Goal: Task Accomplishment & Management: Complete application form

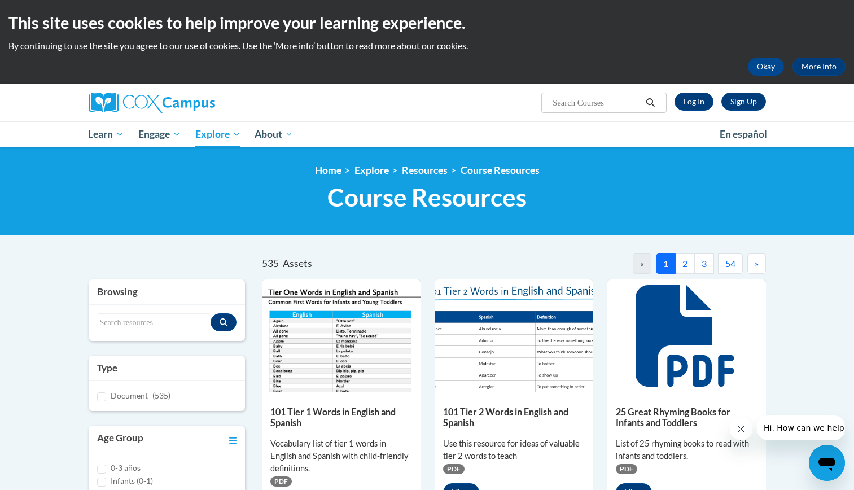
drag, startPoint x: 862, startPoint y: 91, endPoint x: 490, endPoint y: 107, distance: 371.6
click at [490, 107] on div "Sign Up Log In Search Search..." at bounding box center [542, 98] width 463 height 29
click at [574, 102] on input "Search..." at bounding box center [596, 103] width 90 height 14
type input "0"
type input "long o"
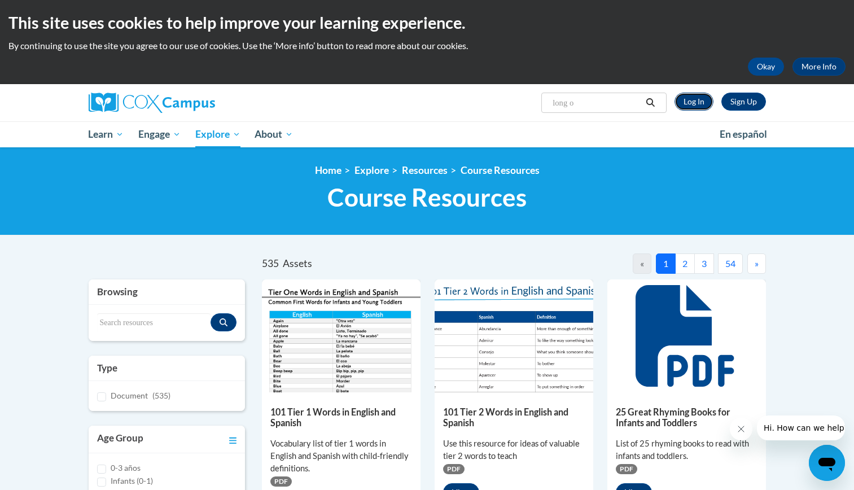
click at [705, 100] on link "Log In" at bounding box center [693, 102] width 39 height 18
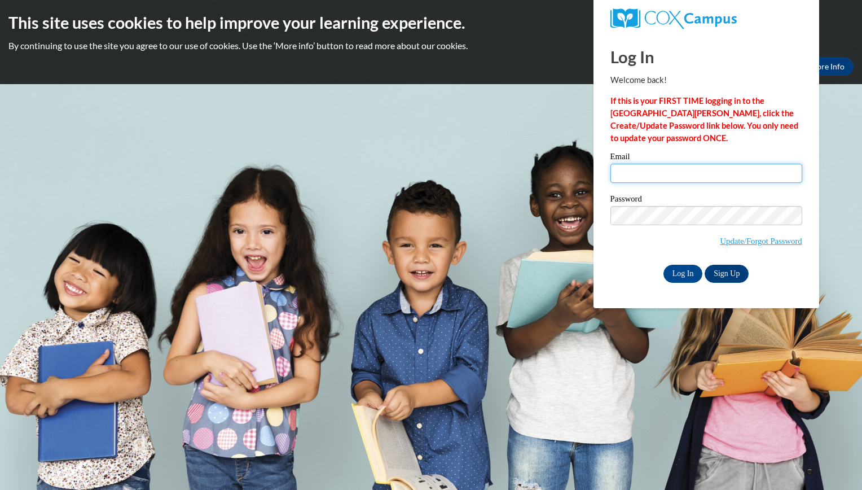
click at [679, 172] on input "Email" at bounding box center [706, 173] width 192 height 19
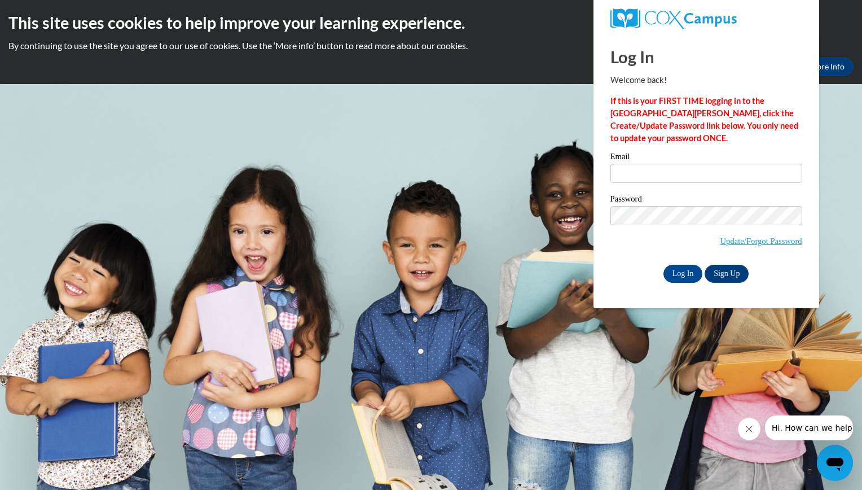
click at [612, 258] on div "Password Update/Forgot Password" at bounding box center [706, 228] width 192 height 67
click at [736, 274] on link "Sign Up" at bounding box center [727, 274] width 44 height 18
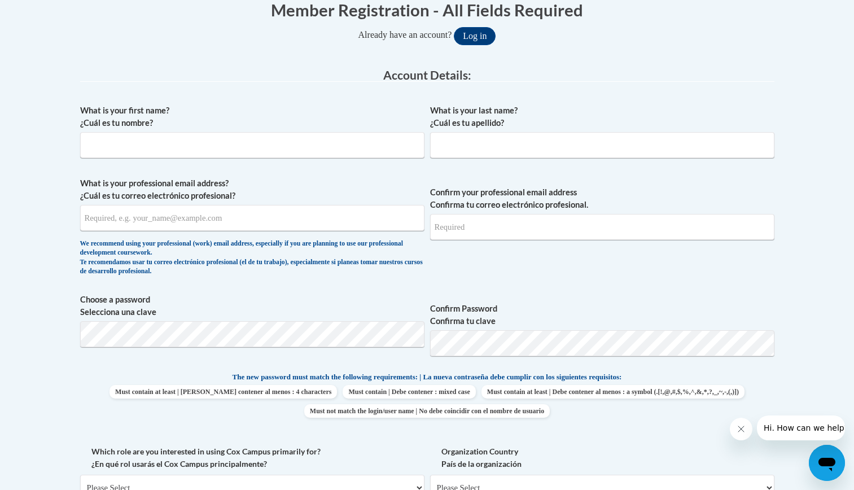
scroll to position [239, 0]
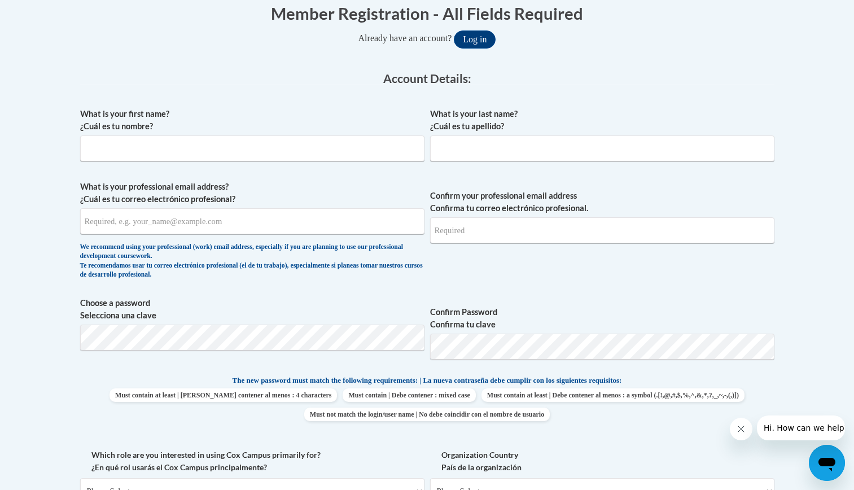
click at [407, 273] on div "We recommend using your professional (work) email address, especially if you ar…" at bounding box center [252, 261] width 344 height 37
click at [322, 147] on input "What is your first name? ¿Cuál es tu nombre?" at bounding box center [252, 148] width 344 height 26
type input "Rolphine"
type input "Vales"
click at [110, 220] on input "What is your professional email address? ¿Cuál es tu correo electrónico profesi…" at bounding box center [252, 221] width 344 height 26
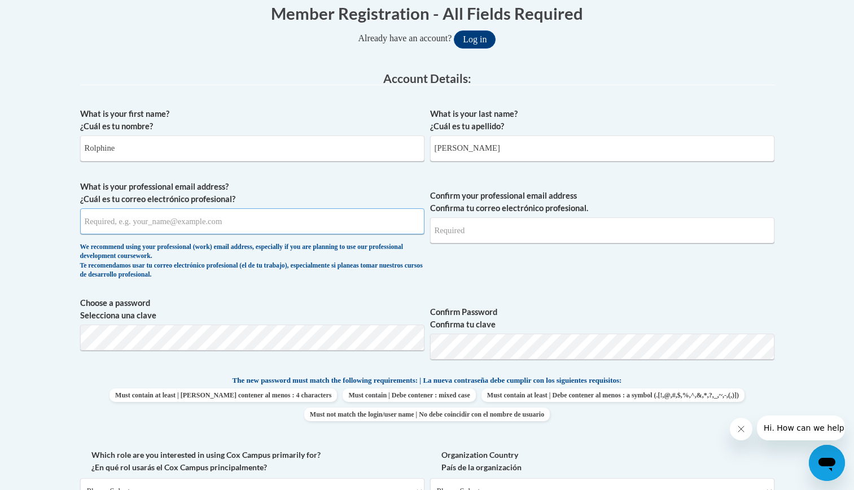
type input "rolphinevales@gmail.com"
click at [582, 269] on span "Confirm your professional email address Confirma tu correo electrónico profesio…" at bounding box center [602, 233] width 344 height 104
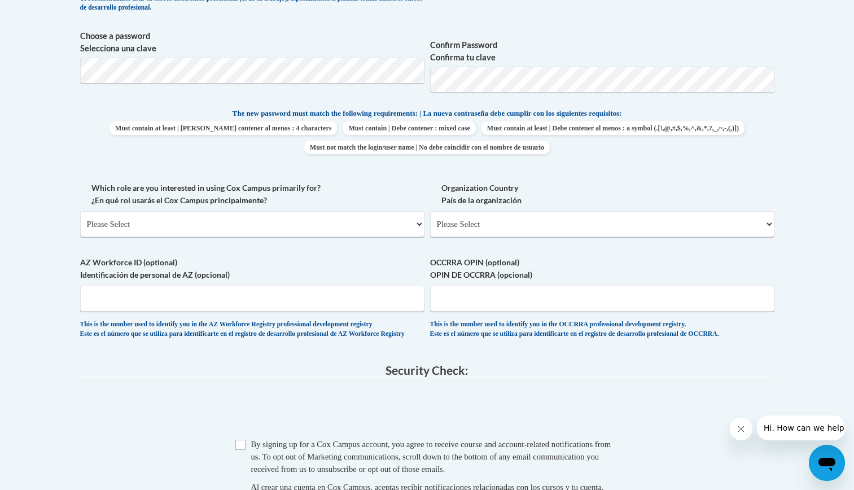
scroll to position [509, 0]
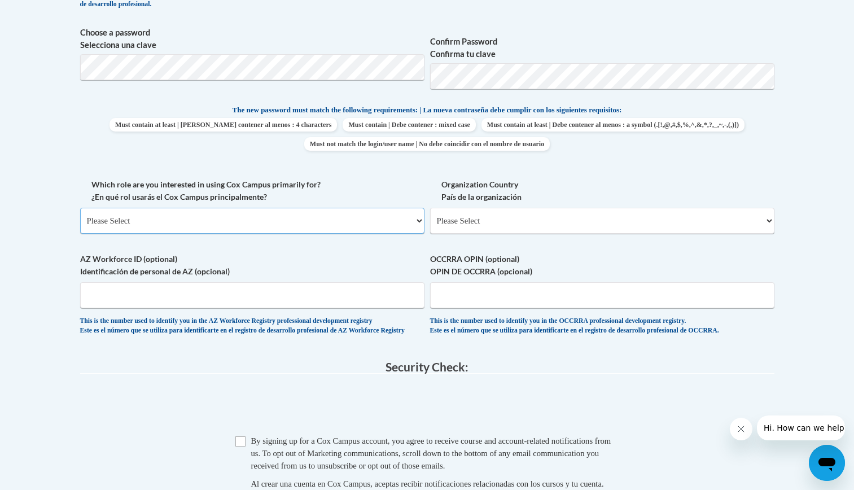
click at [166, 226] on select "Please Select College/University | Colegio/Universidad Community/Nonprofit Part…" at bounding box center [252, 221] width 344 height 26
select select "fbf2d438-af2f-41f8-98f1-81c410e29de3"
click at [80, 208] on select "Please Select College/University | Colegio/Universidad Community/Nonprofit Part…" at bounding box center [252, 221] width 344 height 26
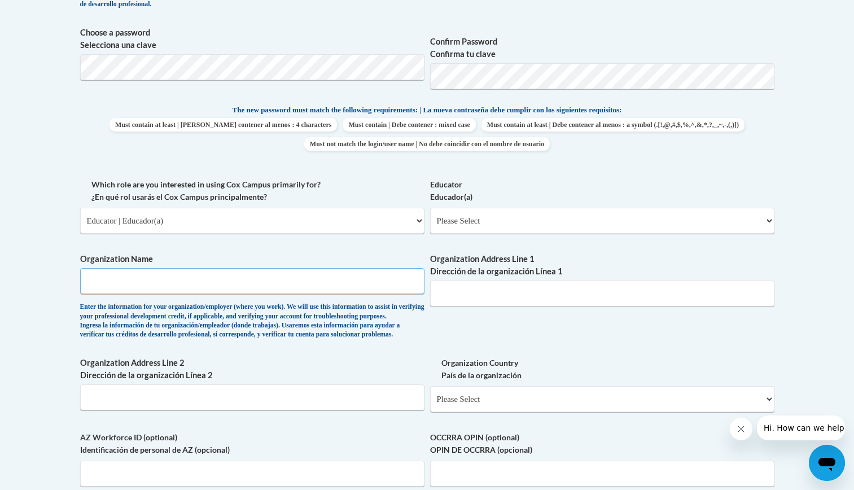
click at [146, 289] on input "Organization Name" at bounding box center [252, 281] width 344 height 26
click at [196, 249] on div "What is your first name? ¿Cuál es tu nombre? Rolphine What is your last name? ¿…" at bounding box center [427, 178] width 694 height 693
click at [494, 222] on select "Please Select Early Learning/Daycare Teacher/Family Home Care Provider | Maestr…" at bounding box center [602, 221] width 344 height 26
select select "8e40623d-54d0-45cd-9f92-5df65cd3f8cf"
click at [430, 208] on select "Please Select Early Learning/Daycare Teacher/Family Home Care Provider | Maestr…" at bounding box center [602, 221] width 344 height 26
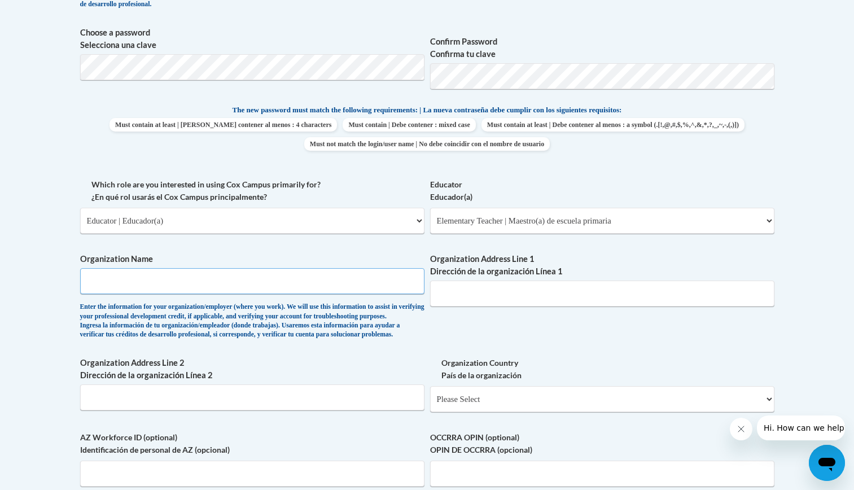
click at [182, 276] on input "Organization Name" at bounding box center [252, 281] width 344 height 26
type input "Clair Mel Elementary"
click at [277, 322] on div "Enter the information for your organization/employer (where you work). We will …" at bounding box center [252, 320] width 344 height 37
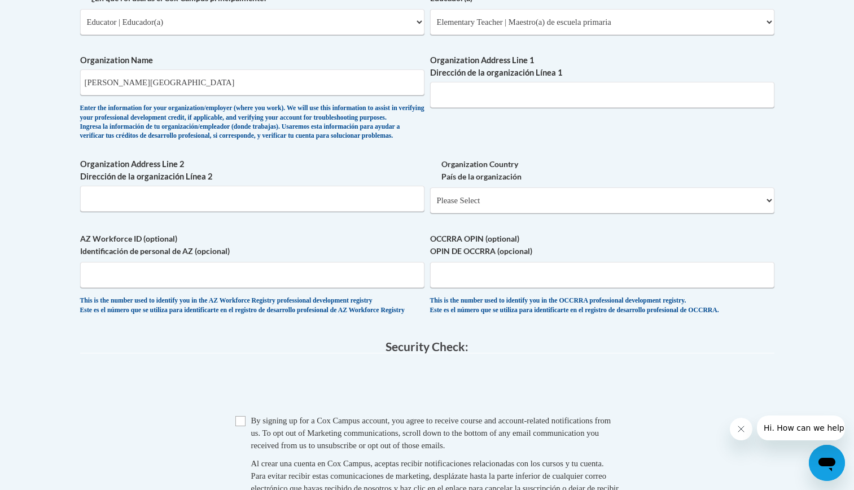
scroll to position [709, 0]
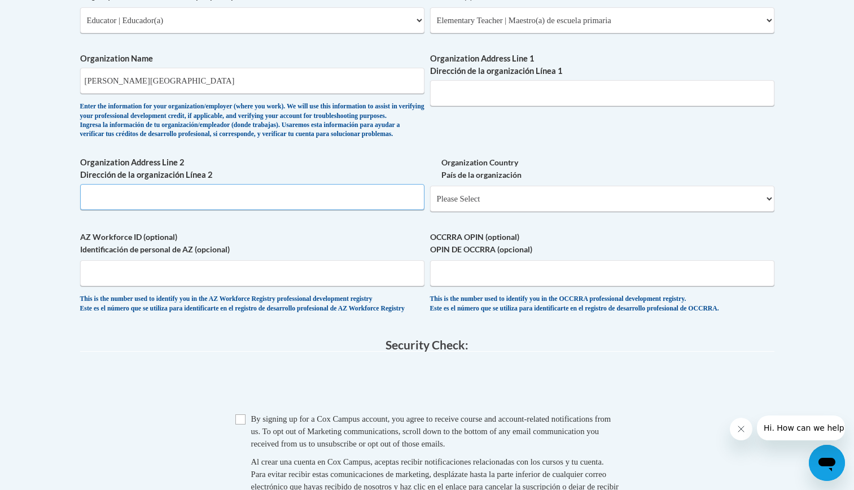
click at [241, 210] on input "Organization Address Line 2 Dirección de la organización Línea 2" at bounding box center [252, 197] width 344 height 26
click at [493, 86] on input "Organization Address Line 1 Dirección de la organización Línea 1" at bounding box center [602, 93] width 344 height 26
paste input "1025 S 78th St, Tampa, FL 33619"
drag, startPoint x: 493, startPoint y: 95, endPoint x: 591, endPoint y: 93, distance: 98.2
click at [591, 93] on input "1025 S 78th St, Tampa, FL 33619" at bounding box center [602, 93] width 344 height 26
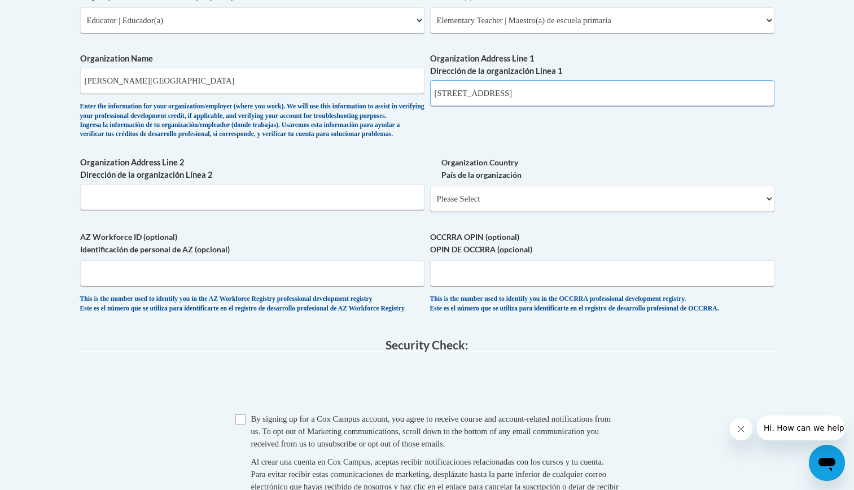
type input "1025 S 78th St,"
click at [108, 210] on input "Organization Address Line 2 Dirección de la organización Línea 2" at bounding box center [252, 197] width 344 height 26
paste input "Tampa, FL 33619"
type input "Tampa, FL 33619"
click at [535, 212] on select "Please Select United States | Estados Unidos Outside of the United States | Fue…" at bounding box center [602, 199] width 344 height 26
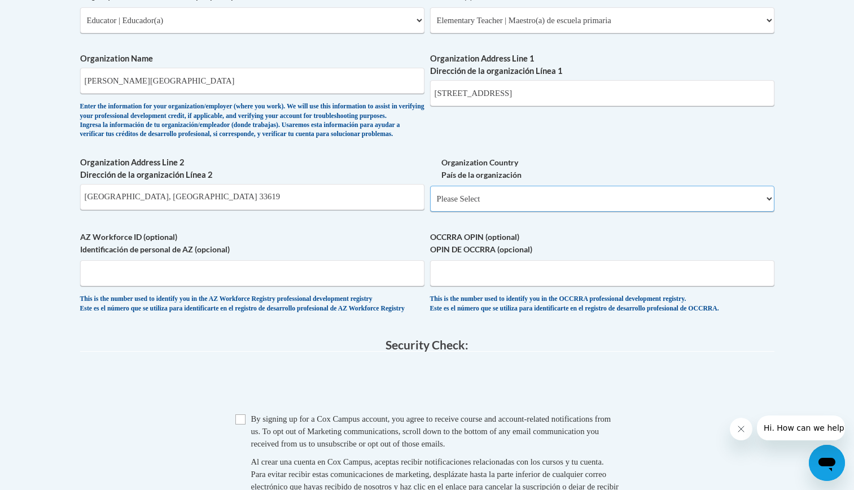
select select "ad49bcad-a171-4b2e-b99c-48b446064914"
click at [430, 204] on select "Please Select United States | Estados Unidos Outside of the United States | Fue…" at bounding box center [602, 199] width 344 height 26
select select
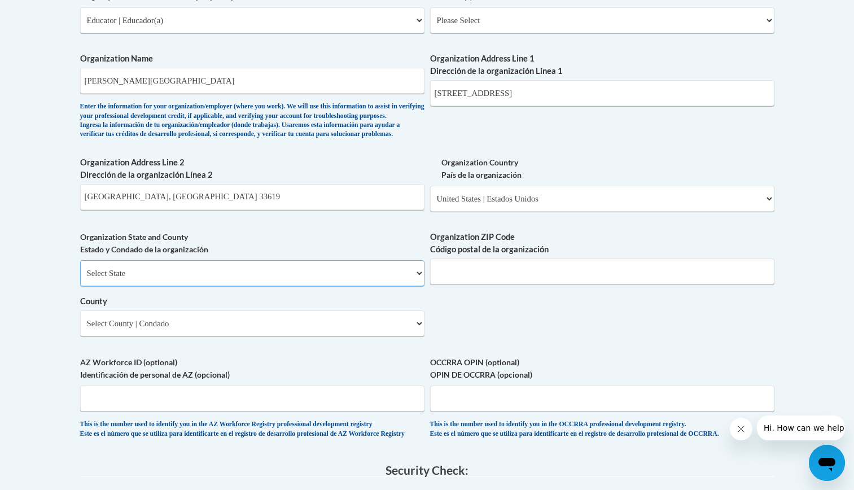
click at [383, 286] on select "Select State Alabama Alaska Arizona Arkansas California Colorado Connecticut De…" at bounding box center [252, 273] width 344 height 26
select select "Florida"
click at [80, 279] on select "Select State Alabama Alaska Arizona Arkansas California Colorado Connecticut De…" at bounding box center [252, 273] width 344 height 26
click at [577, 284] on input "Organization ZIP Code Código postal de la organización" at bounding box center [602, 271] width 344 height 26
type input "33619"
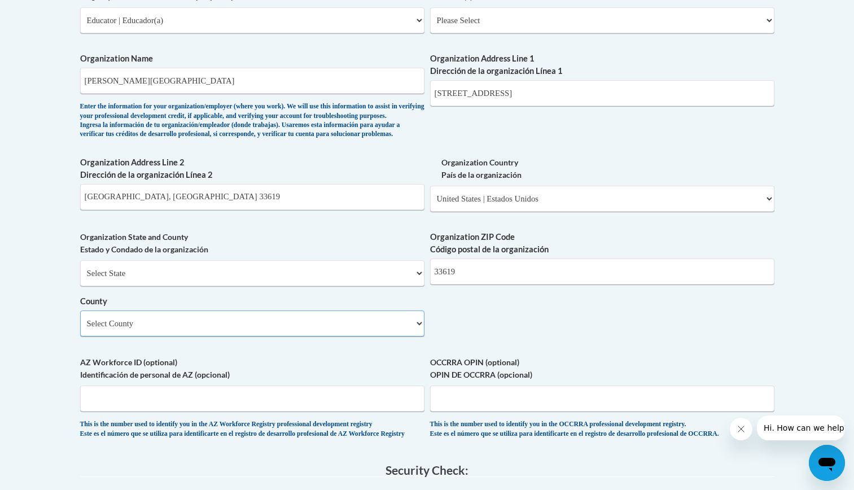
click at [292, 336] on select "Select County Alachua Baker Bay Bradford Brevard Broward Calhoun Charlotte Citr…" at bounding box center [252, 323] width 344 height 26
select select "Hillsborough"
click at [80, 329] on select "Select County Alachua Baker Bay Bradford Brevard Broward Calhoun Charlotte Citr…" at bounding box center [252, 323] width 344 height 26
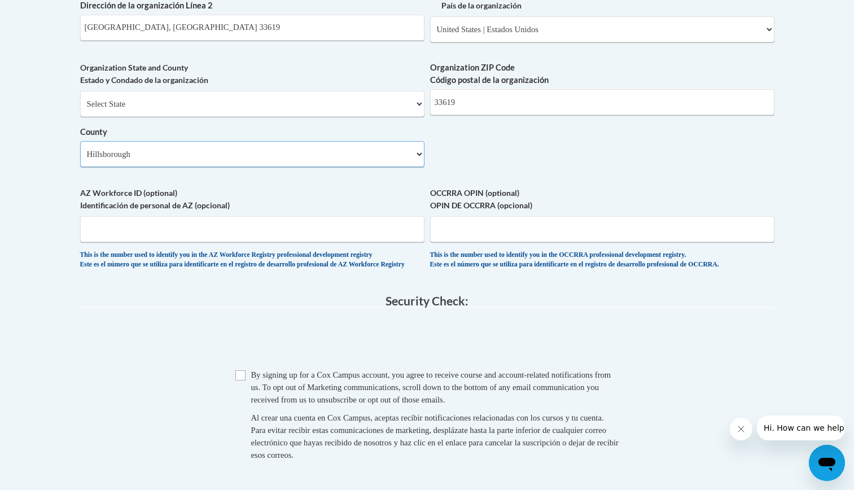
scroll to position [909, 0]
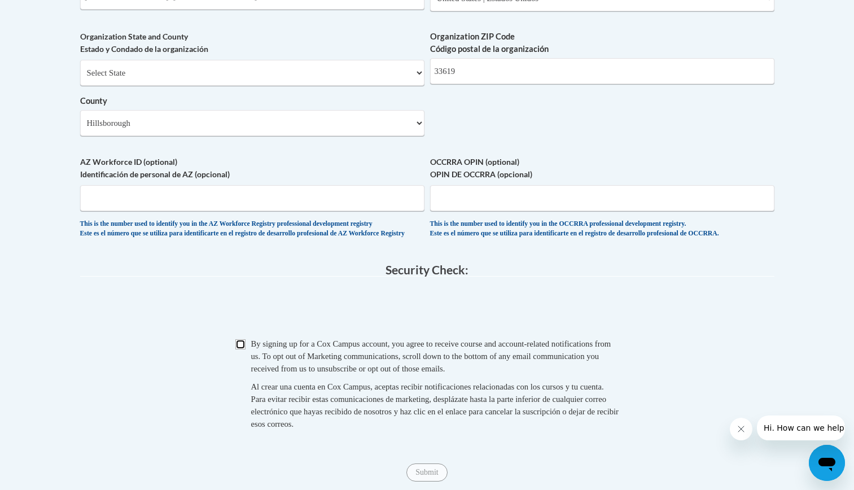
click at [236, 349] on input "Checkbox" at bounding box center [240, 344] width 10 height 10
checkbox input "true"
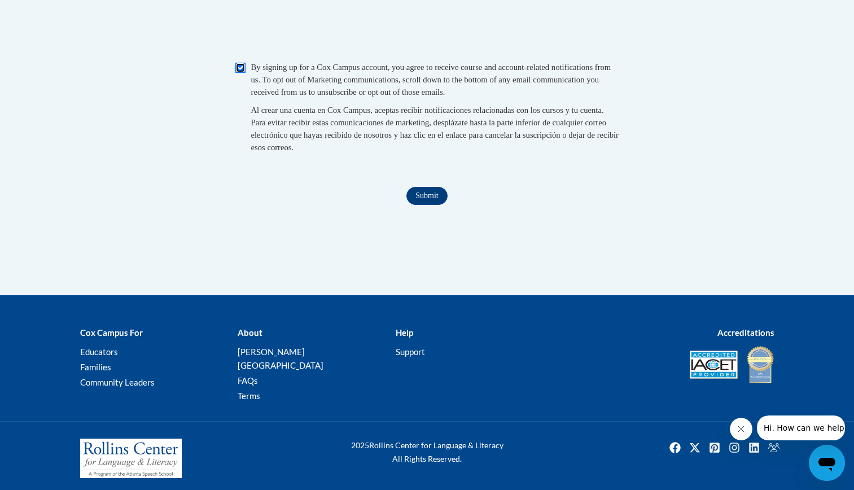
scroll to position [1190, 0]
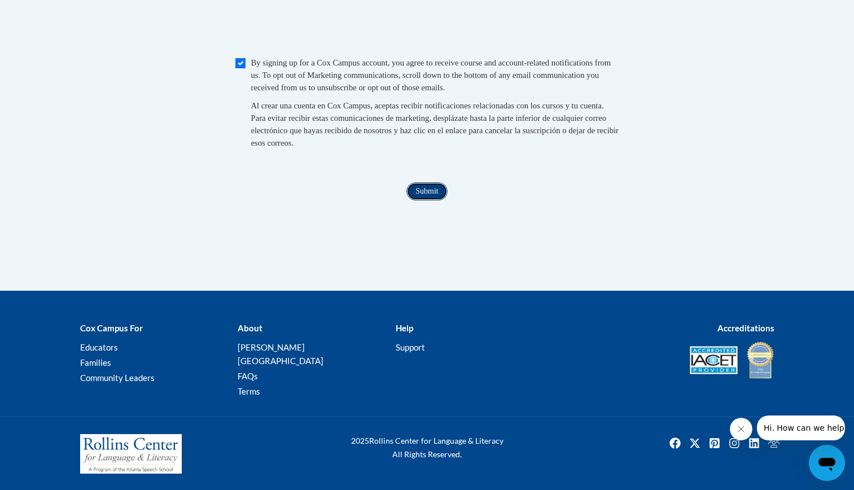
click at [429, 200] on input "Submit" at bounding box center [426, 191] width 41 height 18
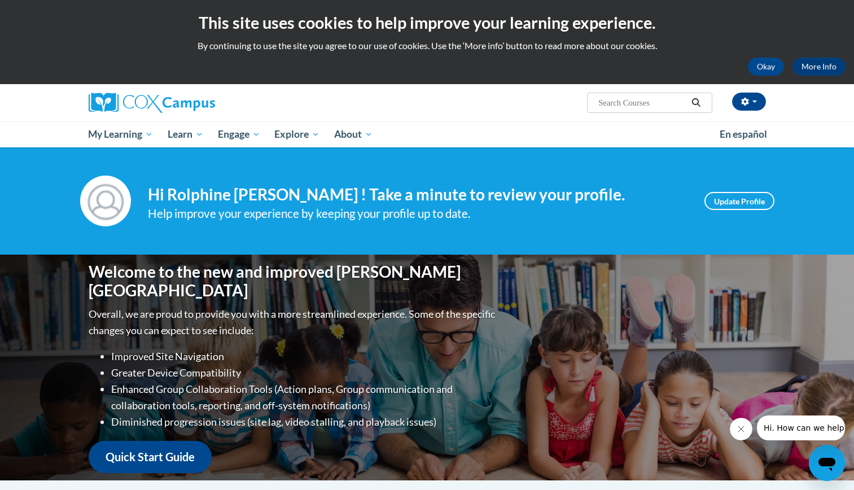
click at [632, 125] on ul "My Learning My Learning My Course Progress Certificates My Action Plans Group D…" at bounding box center [396, 134] width 631 height 26
click at [173, 448] on link "Quick Start Guide" at bounding box center [150, 457] width 123 height 32
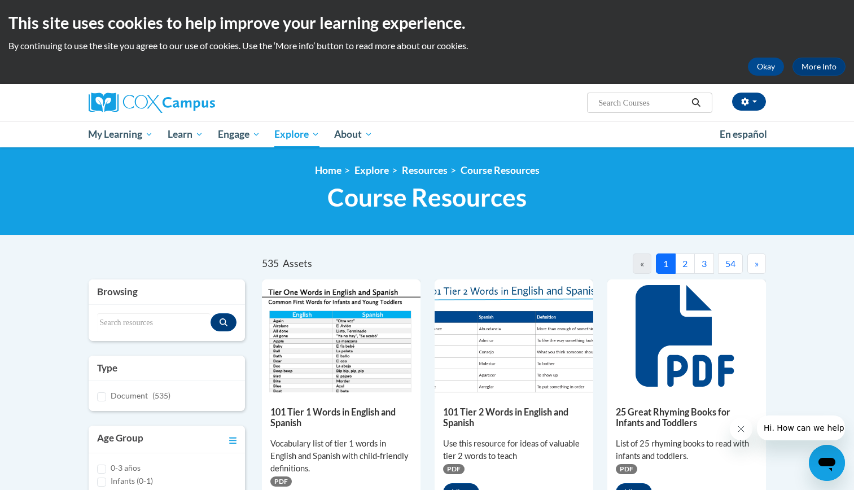
click at [650, 101] on input "Search..." at bounding box center [642, 103] width 90 height 14
click at [337, 337] on img at bounding box center [341, 335] width 159 height 113
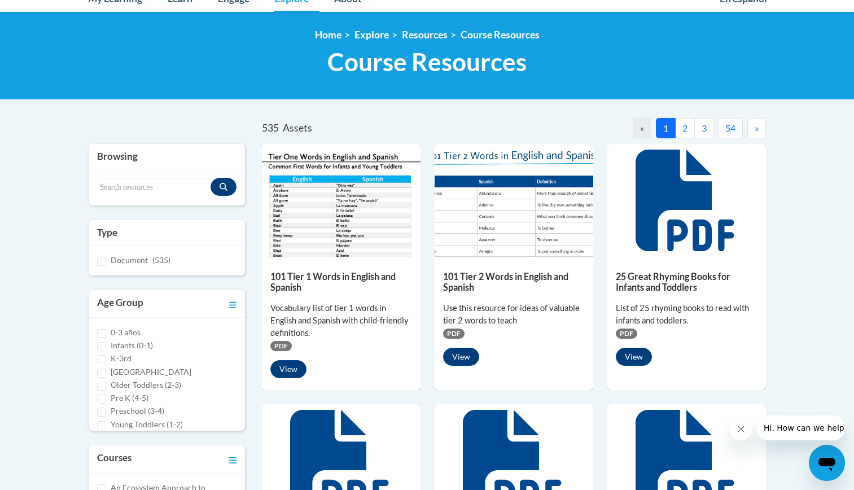
scroll to position [154, 0]
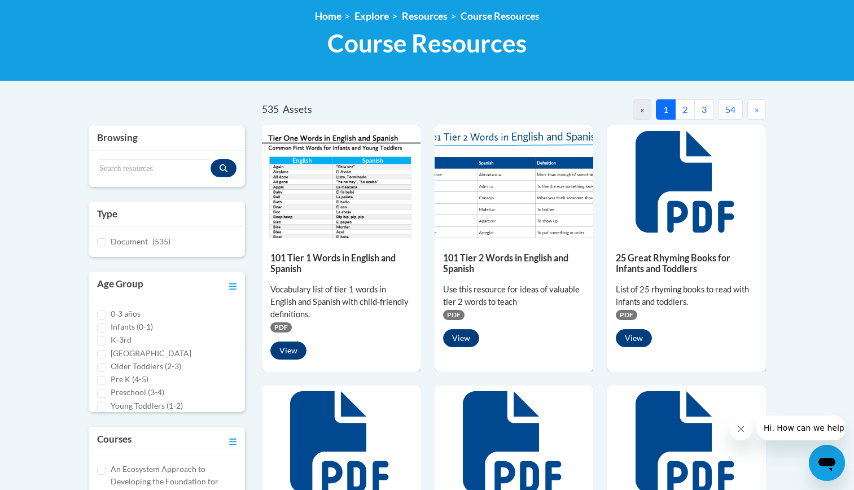
drag, startPoint x: 283, startPoint y: 344, endPoint x: 366, endPoint y: 367, distance: 86.1
click at [366, 367] on div "101 Tier 1 Words in English and Spanish Vocabulary list of tier 1 words in Engl…" at bounding box center [341, 303] width 159 height 130
click at [284, 354] on button "View" at bounding box center [288, 350] width 36 height 18
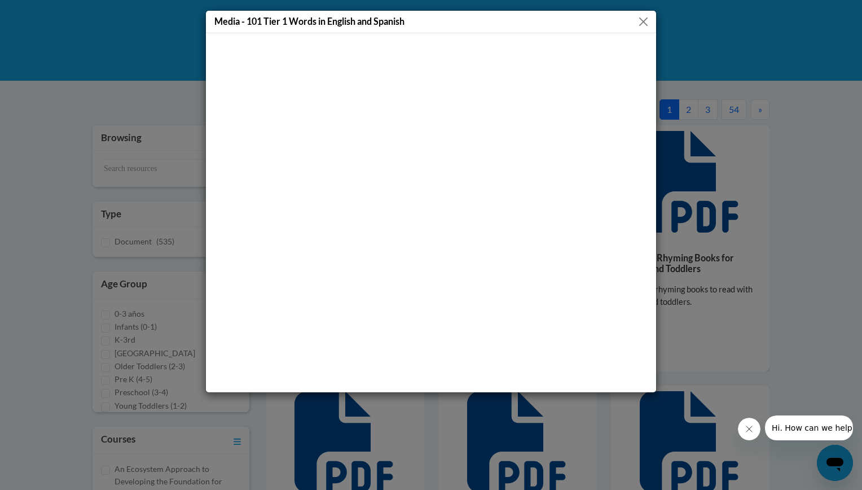
click at [644, 17] on button "Close" at bounding box center [643, 22] width 14 height 14
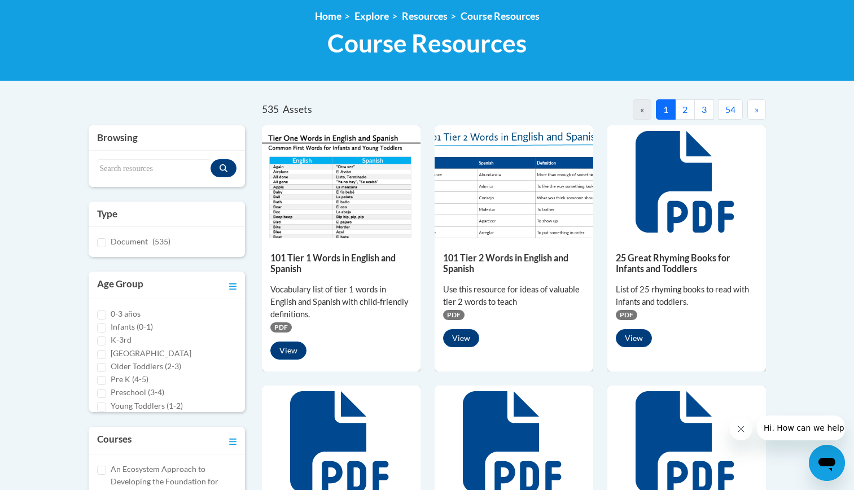
click at [483, 197] on img at bounding box center [513, 181] width 159 height 113
click at [462, 340] on button "View" at bounding box center [461, 338] width 36 height 18
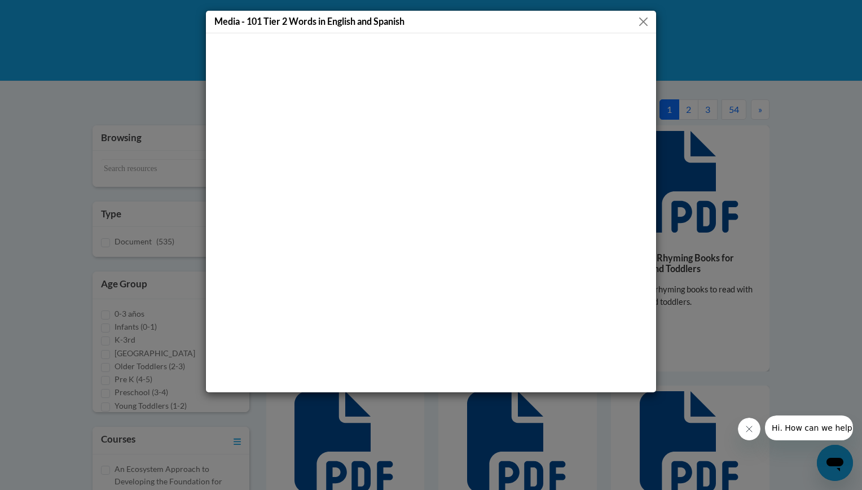
click at [640, 25] on button "Close" at bounding box center [643, 22] width 14 height 14
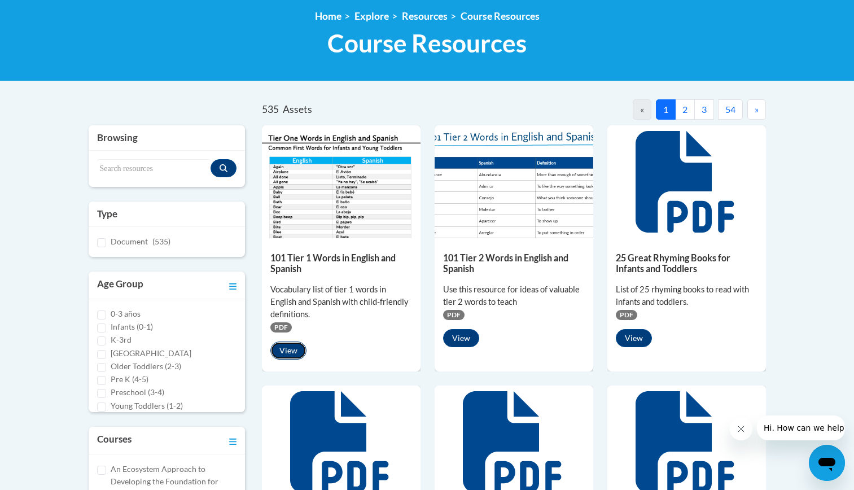
click at [291, 356] on button "View" at bounding box center [288, 350] width 36 height 18
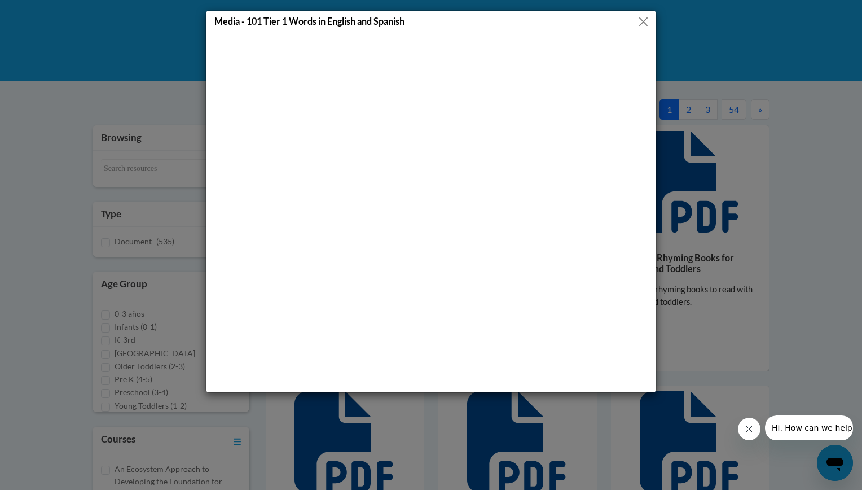
click at [638, 27] on button "Close" at bounding box center [643, 22] width 14 height 14
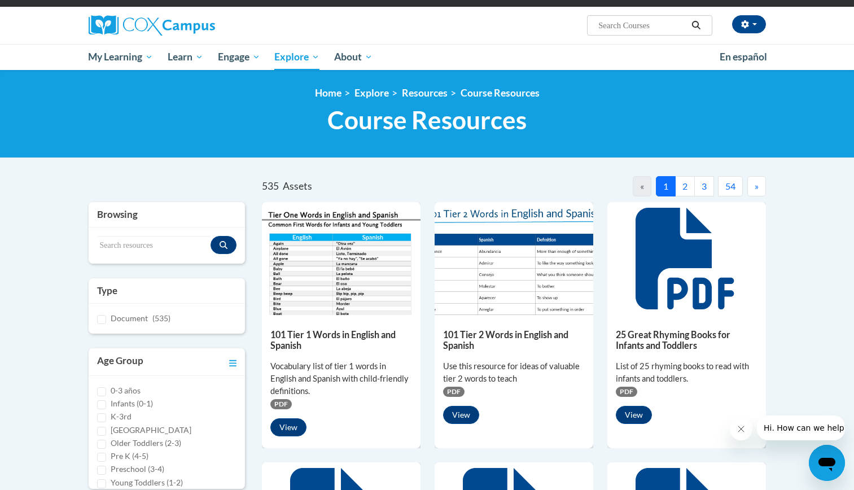
scroll to position [75, 0]
